Goal: Task Accomplishment & Management: Manage account settings

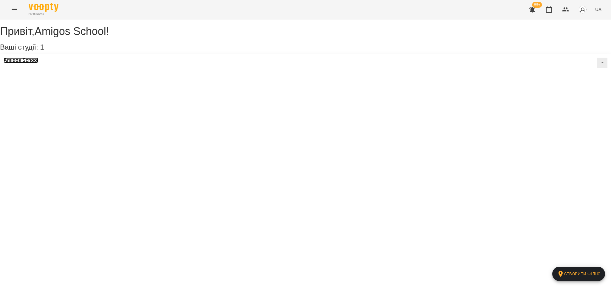
click at [38, 63] on h3 "Amigos School" at bounding box center [21, 60] width 35 height 5
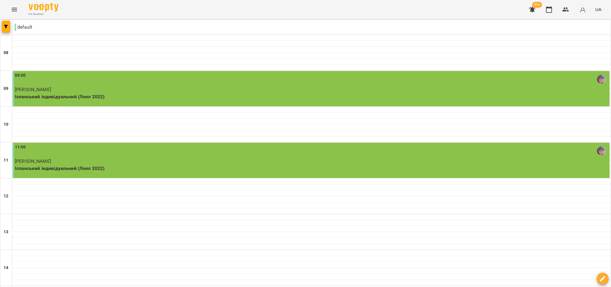
click at [501, 95] on p "Іспанський індивідуальний (Лоял 2022)" at bounding box center [312, 96] width 594 height 7
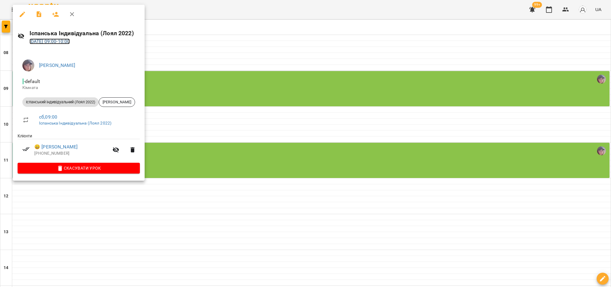
click at [70, 43] on link "[DATE] 09:00 - 10:00" at bounding box center [50, 41] width 41 height 6
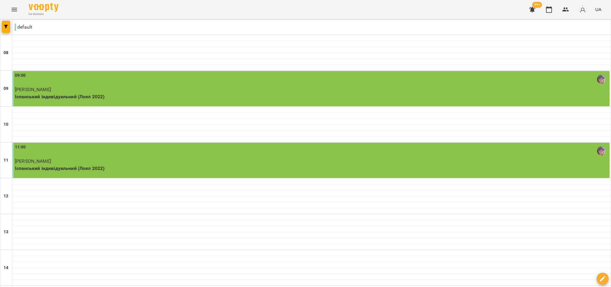
type input "**********"
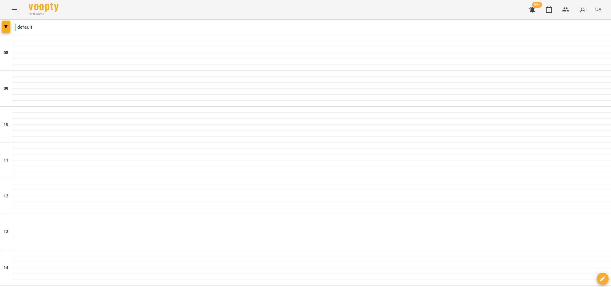
scroll to position [223, 0]
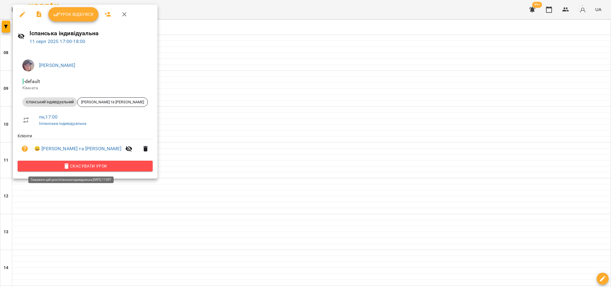
click at [114, 163] on span "Скасувати Урок" at bounding box center [85, 165] width 126 height 7
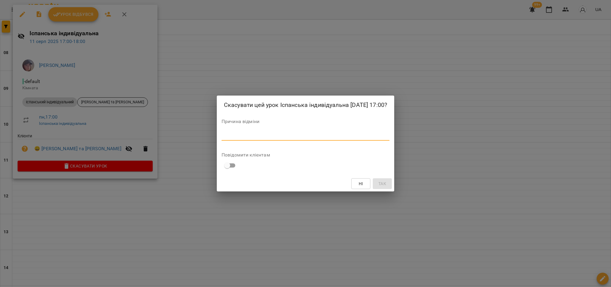
click at [293, 137] on textarea at bounding box center [306, 136] width 168 height 6
type textarea "**********"
click at [382, 187] on span "Так" at bounding box center [383, 183] width 8 height 7
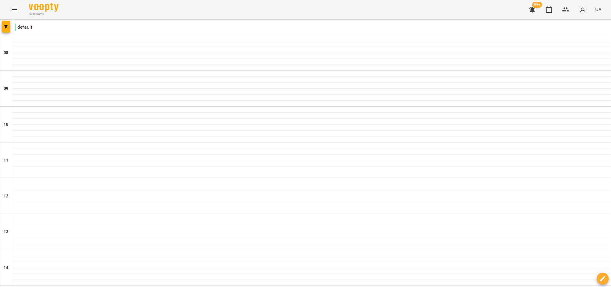
scroll to position [211, 0]
type input "**********"
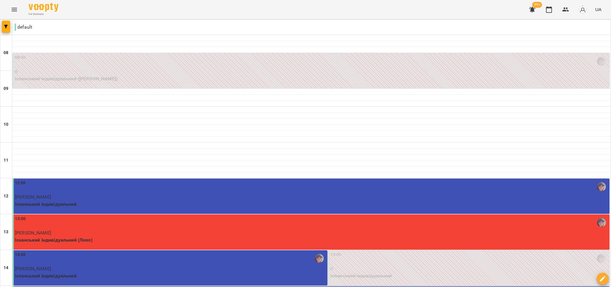
scroll to position [85, 0]
click at [325, 236] on p "Існанський індивідуальний (Лоял)" at bounding box center [312, 239] width 594 height 7
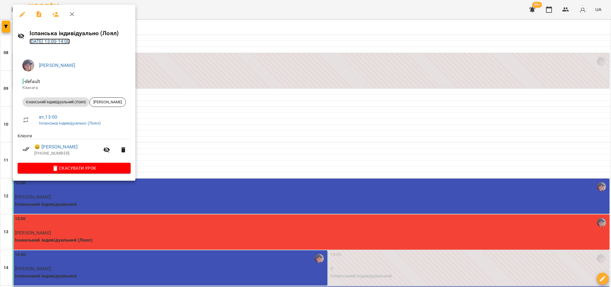
click at [70, 43] on link "[DATE] 13:00 - 14:00" at bounding box center [50, 41] width 41 height 6
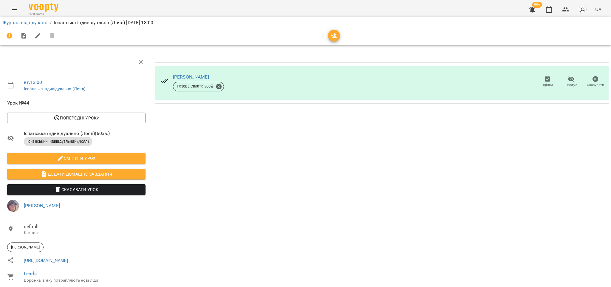
click at [118, 171] on span "Додати домашнє завдання" at bounding box center [76, 173] width 129 height 7
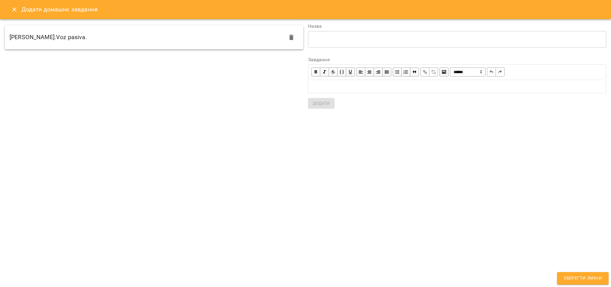
click at [64, 36] on h6 "[PERSON_NAME].Voz pasiva." at bounding box center [49, 37] width 78 height 9
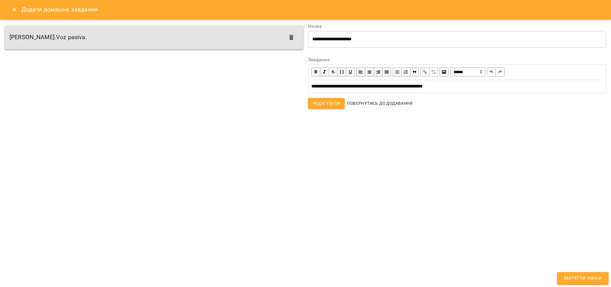
type textarea "**********"
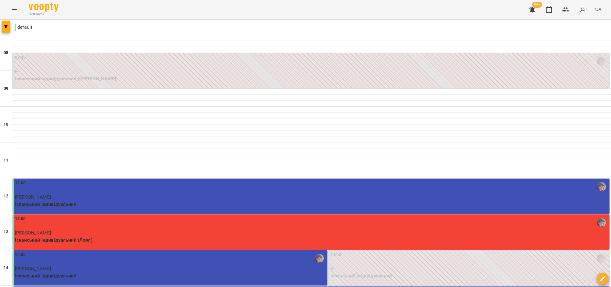
scroll to position [103, 0]
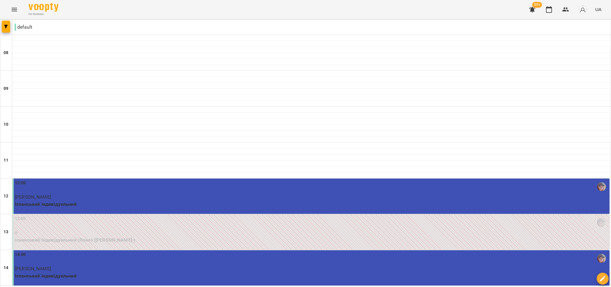
scroll to position [138, 0]
click at [38, 266] on span "[PERSON_NAME]" at bounding box center [33, 269] width 36 height 6
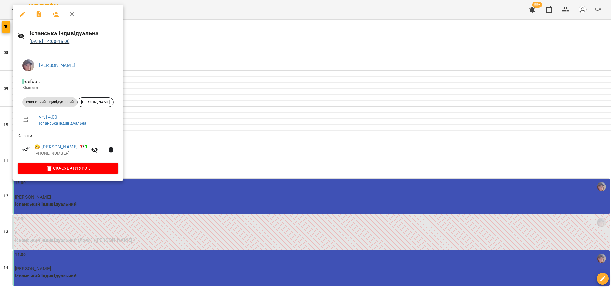
click at [56, 41] on link "[DATE] 14:00 - 15:00" at bounding box center [50, 41] width 41 height 6
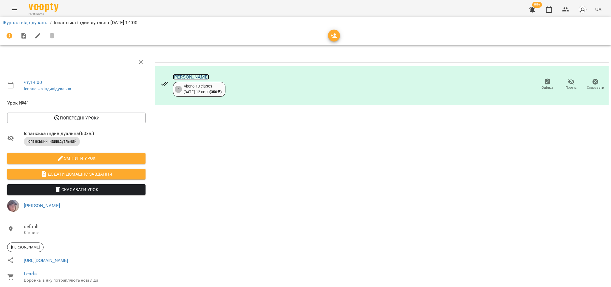
click at [173, 76] on link "[PERSON_NAME]" at bounding box center [191, 77] width 36 height 6
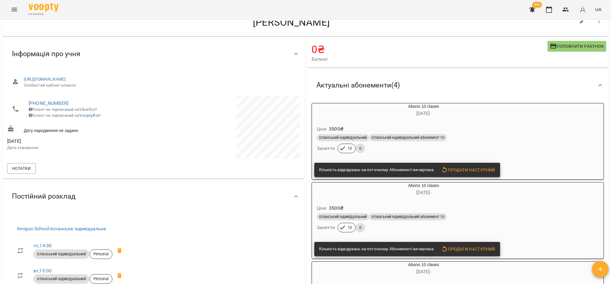
scroll to position [21, 0]
